Goal: Check status: Check status

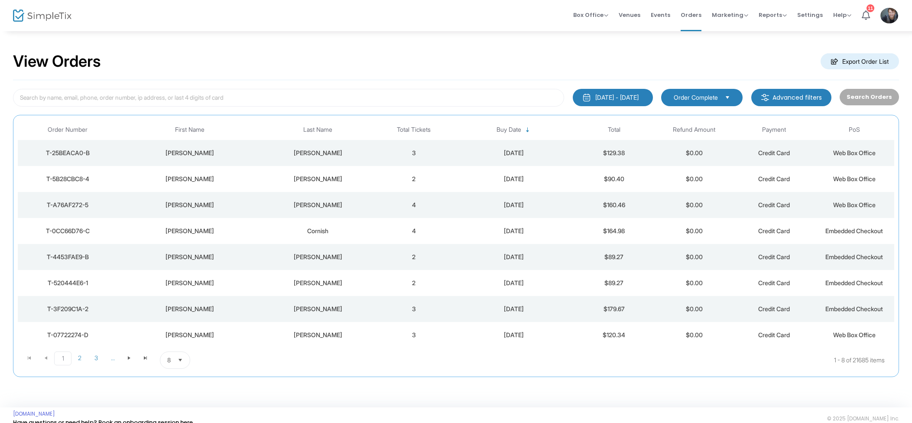
click at [476, 152] on div "[DATE]" at bounding box center [514, 153] width 116 height 9
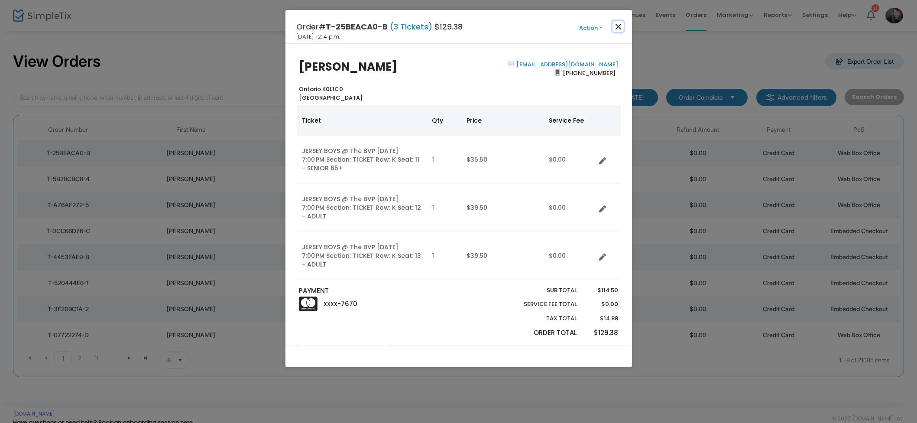
click at [615, 30] on button "Close" at bounding box center [618, 26] width 11 height 11
